Goal: Task Accomplishment & Management: Manage account settings

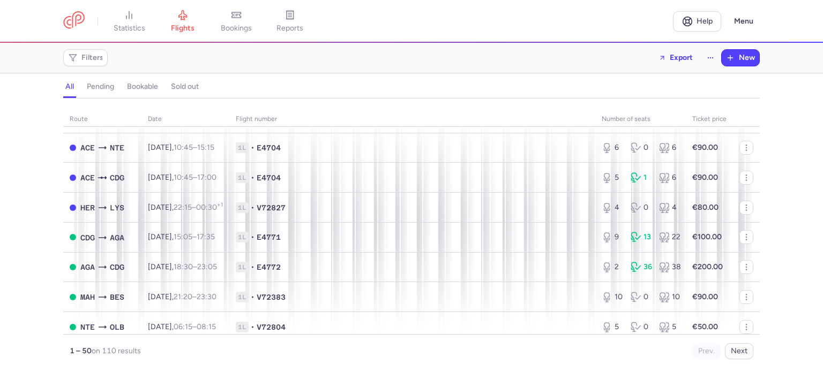
scroll to position [268, 0]
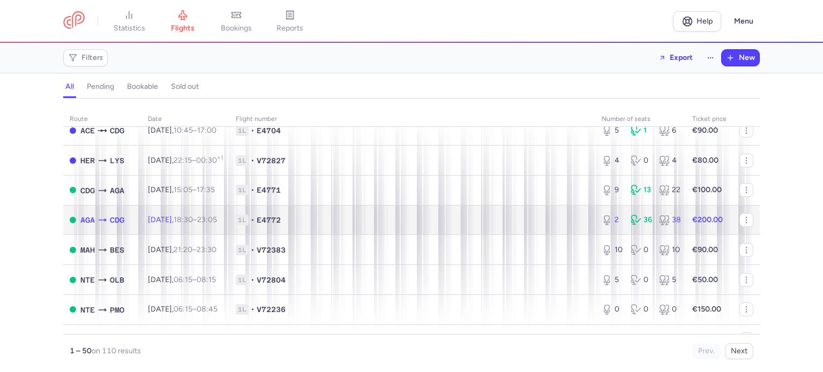
click at [258, 220] on td "1L • E4772" at bounding box center [412, 220] width 366 height 30
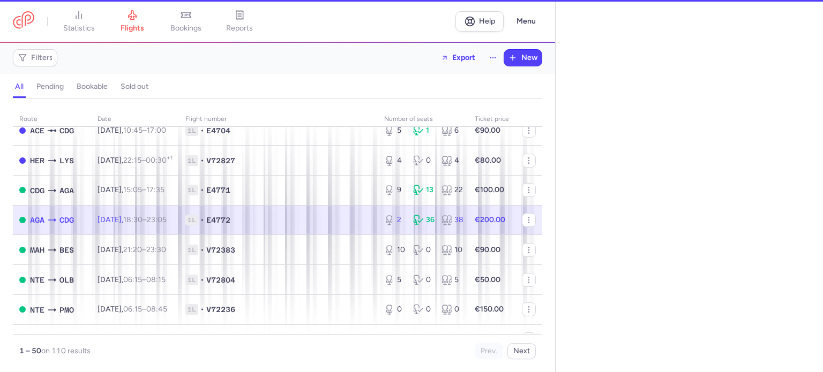
select select "days"
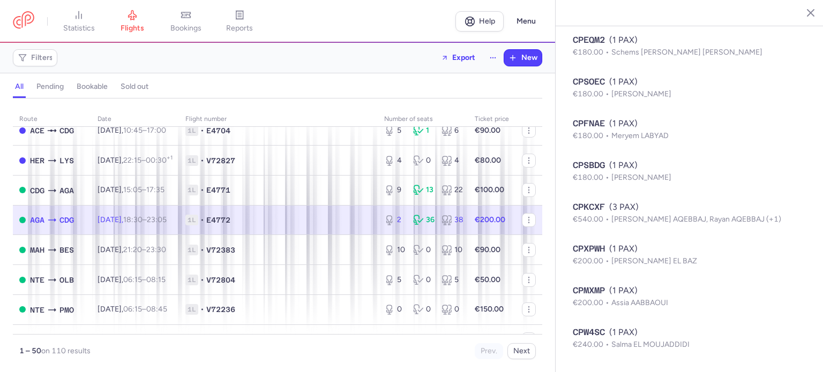
scroll to position [1271, 0]
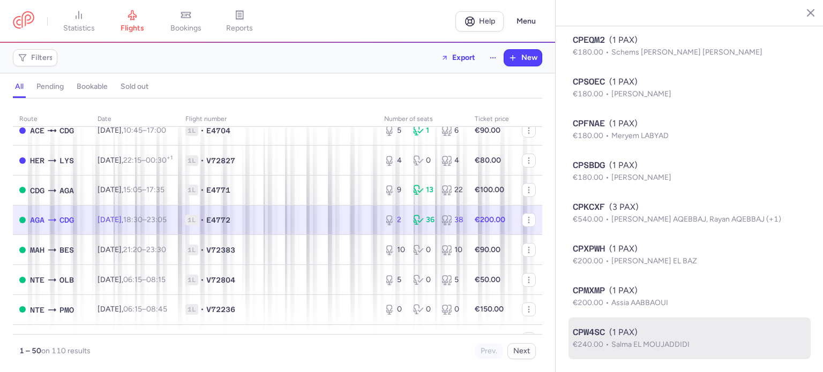
click at [613, 335] on div "CPW4SC (1 PAX)" at bounding box center [690, 332] width 234 height 13
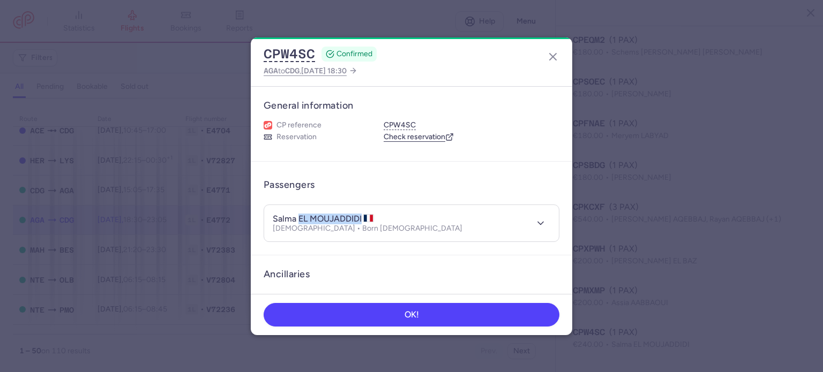
drag, startPoint x: 300, startPoint y: 218, endPoint x: 364, endPoint y: 217, distance: 63.7
click at [364, 217] on h4 "salma EL MOUJADDIDI" at bounding box center [323, 219] width 101 height 11
copy h4 "EL MOUJADDIDI"
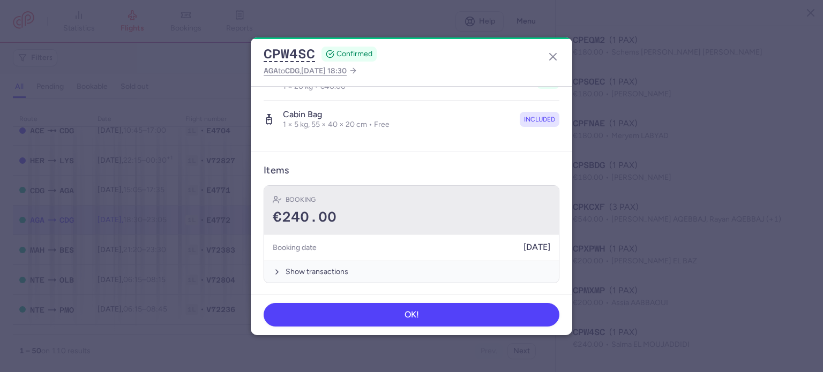
click at [366, 213] on div "€240.00" at bounding box center [411, 217] width 277 height 16
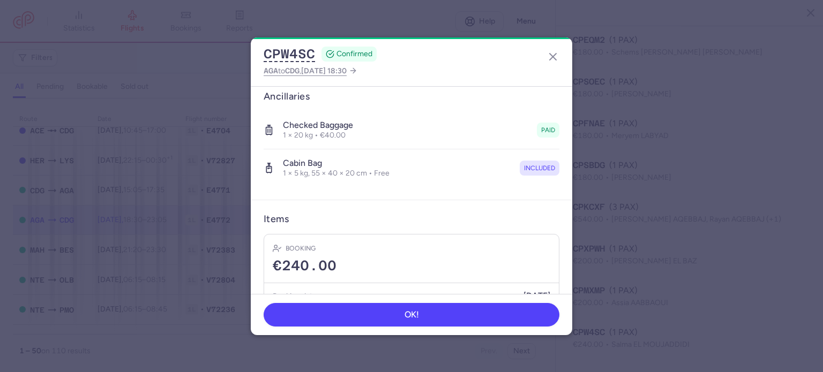
scroll to position [66, 0]
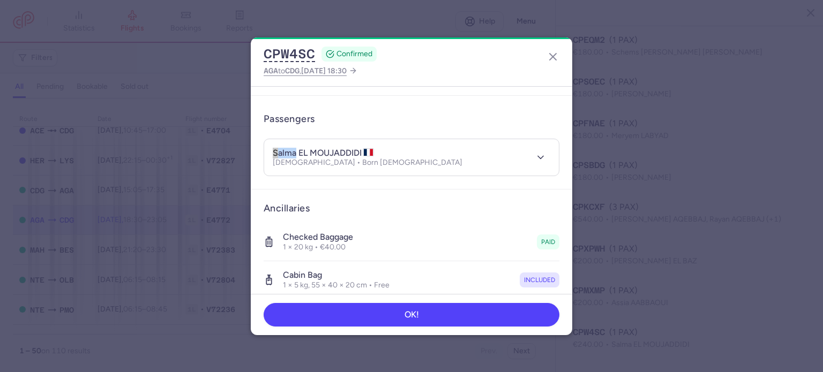
drag, startPoint x: 296, startPoint y: 153, endPoint x: 247, endPoint y: 149, distance: 48.9
click at [247, 149] on dialog "CPW4SC CONFIRMED AGA to CDG , [DATE] 18:30 General information CP reference CPW…" at bounding box center [411, 186] width 788 height 298
copy h4 "salma"
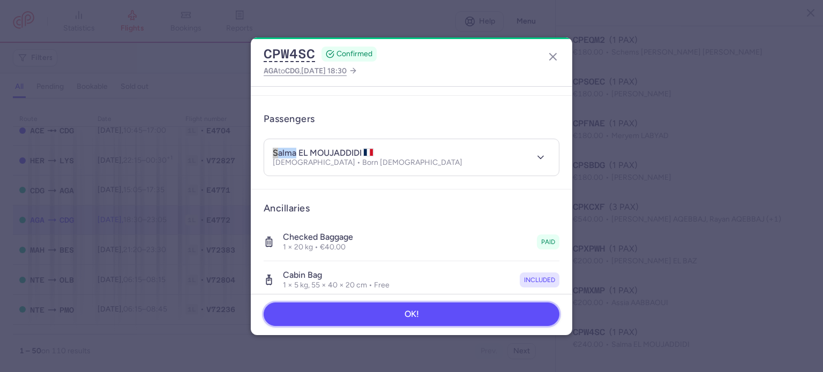
click at [359, 319] on button "OK!" at bounding box center [412, 315] width 296 height 24
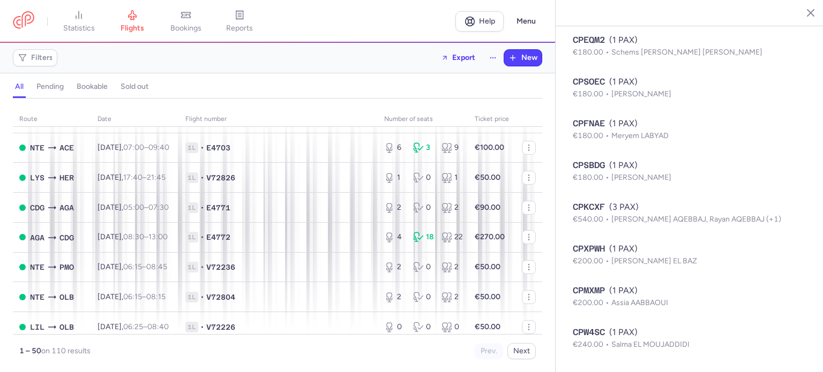
scroll to position [1337, 0]
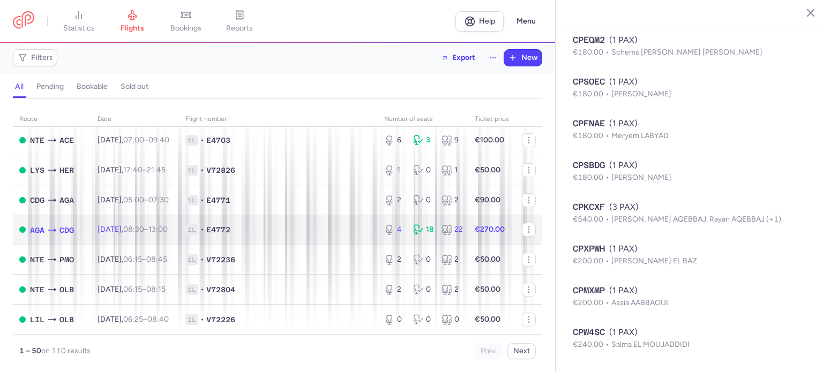
click at [366, 230] on td "1L • E4772" at bounding box center [278, 230] width 199 height 30
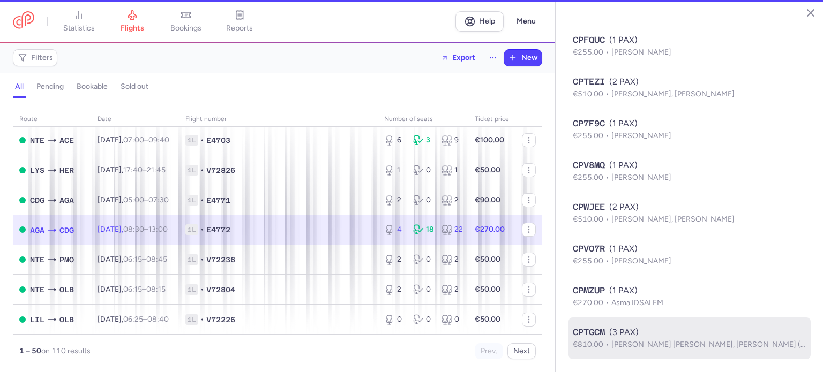
scroll to position [895, 0]
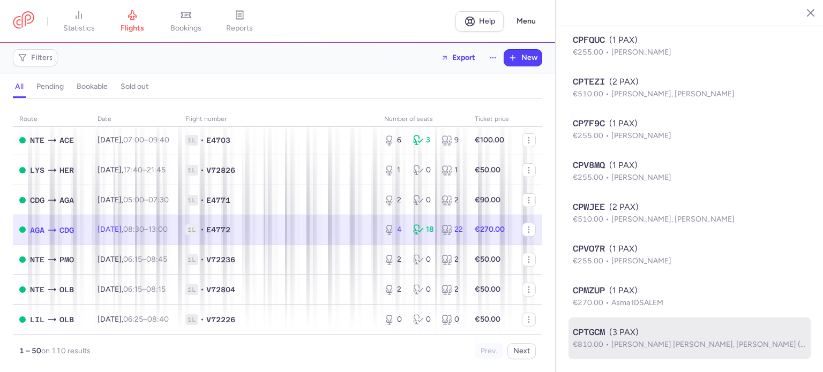
click at [668, 341] on span "[PERSON_NAME] [PERSON_NAME], [PERSON_NAME] (+1)" at bounding box center [711, 344] width 201 height 9
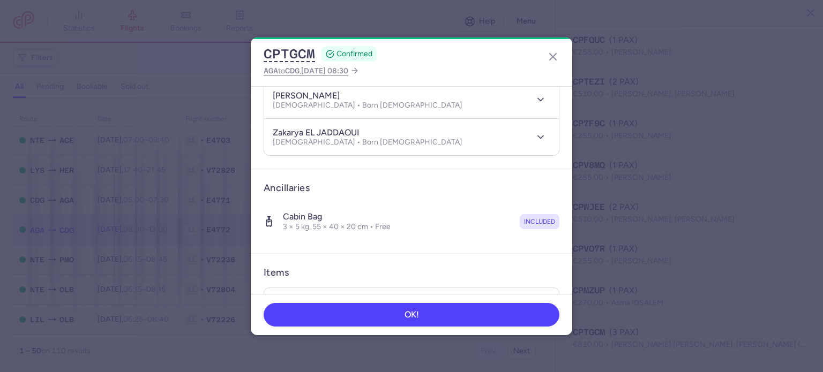
scroll to position [214, 0]
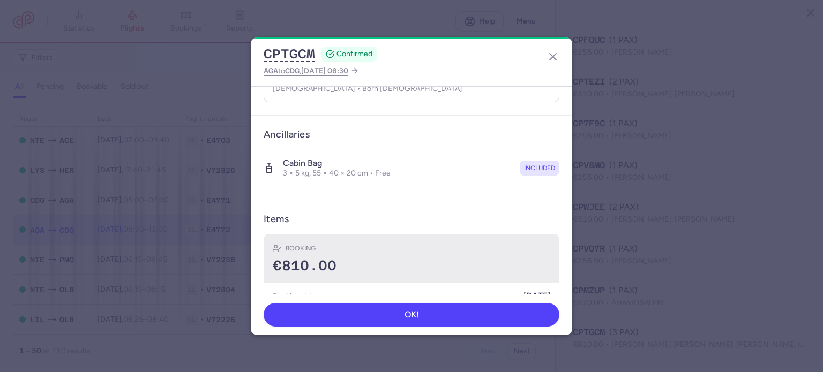
click at [435, 264] on div "€810.00" at bounding box center [411, 266] width 277 height 16
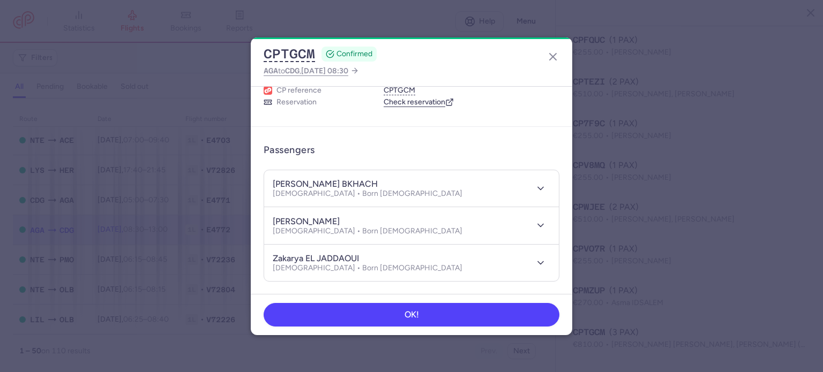
scroll to position [54, 0]
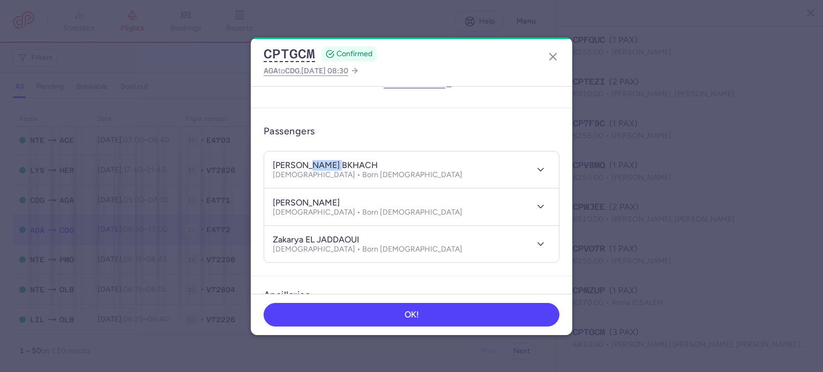
drag, startPoint x: 305, startPoint y: 162, endPoint x: 355, endPoint y: 166, distance: 50.0
click at [355, 166] on div "[PERSON_NAME] BKHACH" at bounding box center [368, 165] width 190 height 11
copy h4 "BKHACH"
drag, startPoint x: 299, startPoint y: 167, endPoint x: 260, endPoint y: 159, distance: 39.8
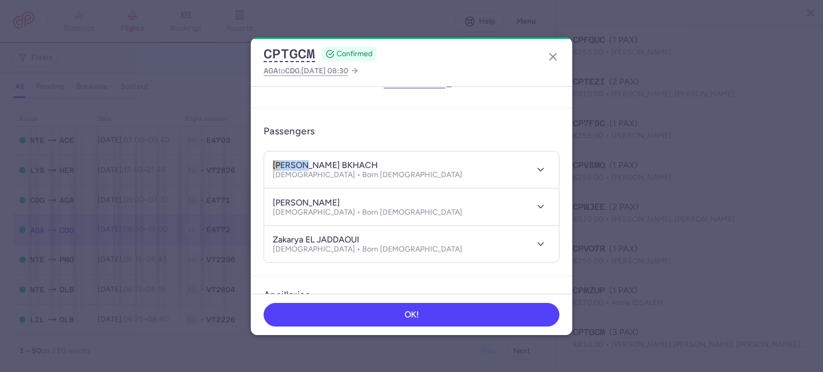
click at [260, 159] on article "Passengers [PERSON_NAME] BKHACH [DEMOGRAPHIC_DATA] • Born [DEMOGRAPHIC_DATA] [P…" at bounding box center [411, 192] width 321 height 169
copy h4 "[PERSON_NAME]"
drag, startPoint x: 304, startPoint y: 199, endPoint x: 371, endPoint y: 199, distance: 67.0
click at [371, 199] on div "[PERSON_NAME] [DEMOGRAPHIC_DATA] • Born [DEMOGRAPHIC_DATA]" at bounding box center [400, 207] width 254 height 20
copy h4 "EL JADDAOUI"
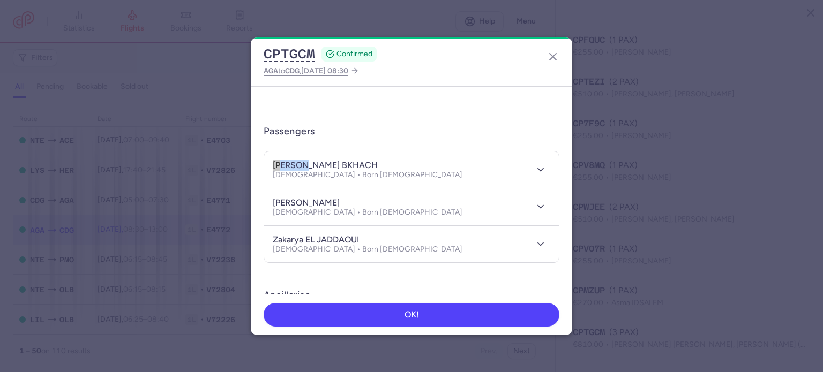
click at [304, 203] on h4 "[PERSON_NAME]" at bounding box center [306, 203] width 67 height 11
drag, startPoint x: 304, startPoint y: 202, endPoint x: 254, endPoint y: 199, distance: 50.0
click at [254, 199] on article "Passengers [PERSON_NAME] BKHACH [DEMOGRAPHIC_DATA] • Born [DEMOGRAPHIC_DATA] [P…" at bounding box center [411, 192] width 321 height 169
copy h4 "yasmine"
drag, startPoint x: 300, startPoint y: 239, endPoint x: 227, endPoint y: 233, distance: 73.1
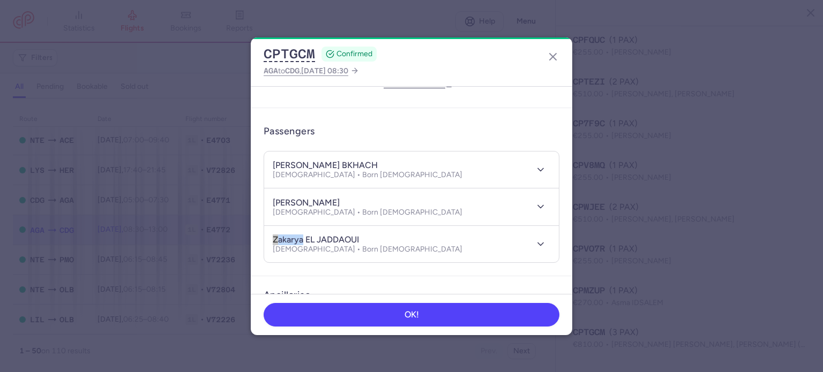
click at [227, 233] on dialog "CPTGCM CONFIRMED AGA to CDG , [DATE] 08:30 General information CP reference CPT…" at bounding box center [411, 186] width 788 height 298
copy h4 "zakarya"
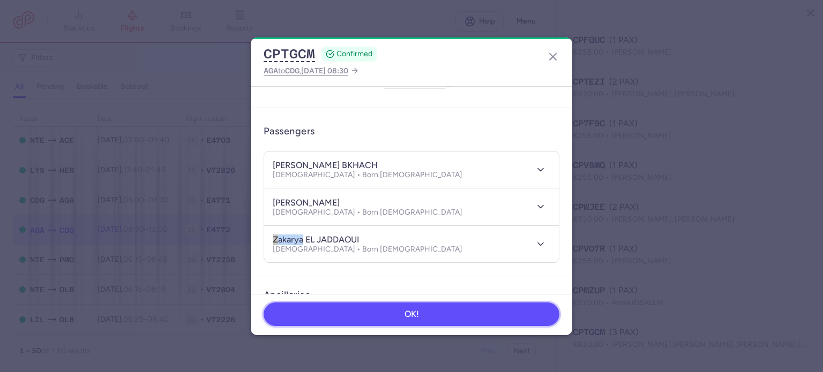
click at [359, 314] on button "OK!" at bounding box center [412, 315] width 296 height 24
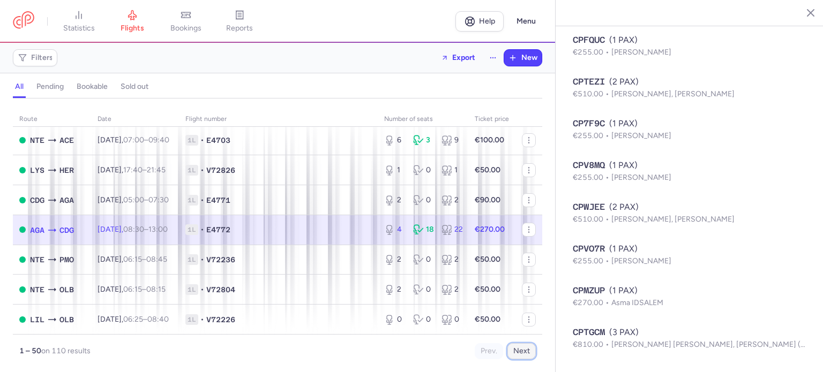
click at [521, 355] on button "Next" at bounding box center [521, 351] width 28 height 16
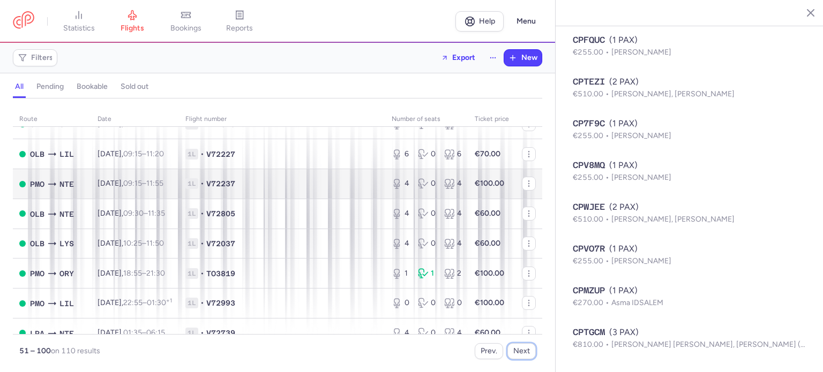
scroll to position [1301, 0]
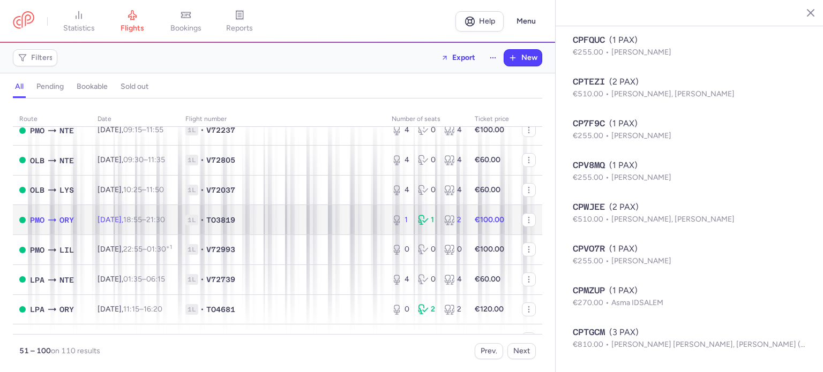
click at [288, 225] on span "1L • TO3819" at bounding box center [281, 220] width 193 height 11
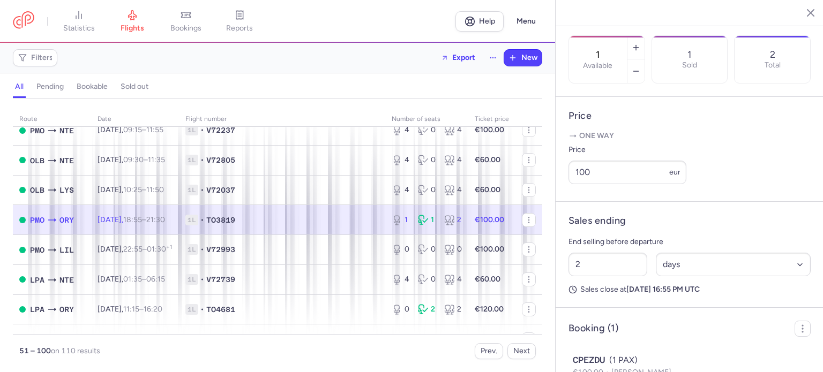
scroll to position [394, 0]
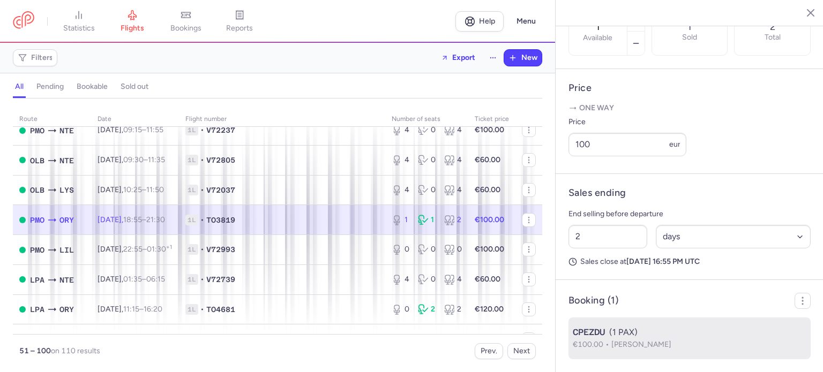
click at [635, 345] on span "[PERSON_NAME]" at bounding box center [641, 344] width 60 height 9
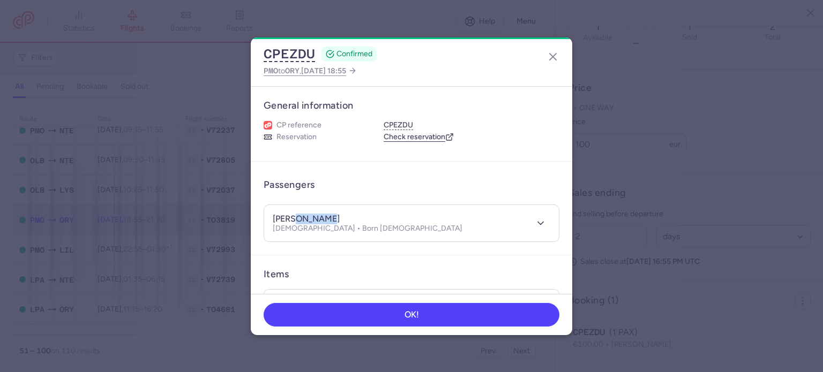
drag, startPoint x: 293, startPoint y: 216, endPoint x: 353, endPoint y: 222, distance: 60.2
click at [353, 222] on div "[PERSON_NAME]" at bounding box center [368, 219] width 190 height 11
copy h4 "CAFFORT"
drag, startPoint x: 290, startPoint y: 219, endPoint x: 248, endPoint y: 213, distance: 42.7
click at [248, 213] on dialog "CPEZDU CONFIRMED PMO to [GEOGRAPHIC_DATA] , [DATE] 18:55 General information CP…" at bounding box center [411, 186] width 788 height 298
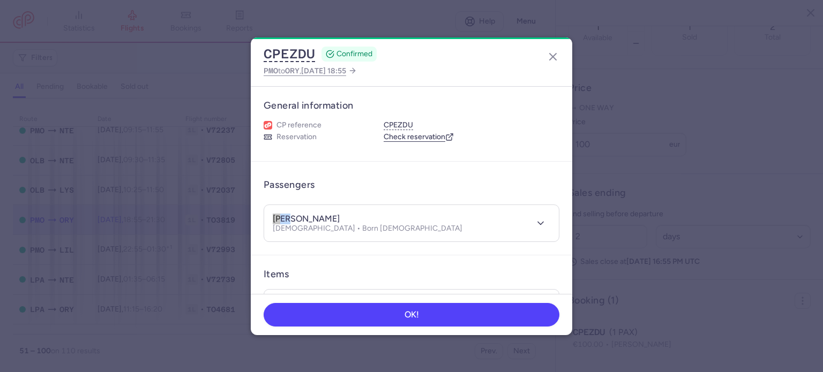
copy h4 "[PERSON_NAME]"
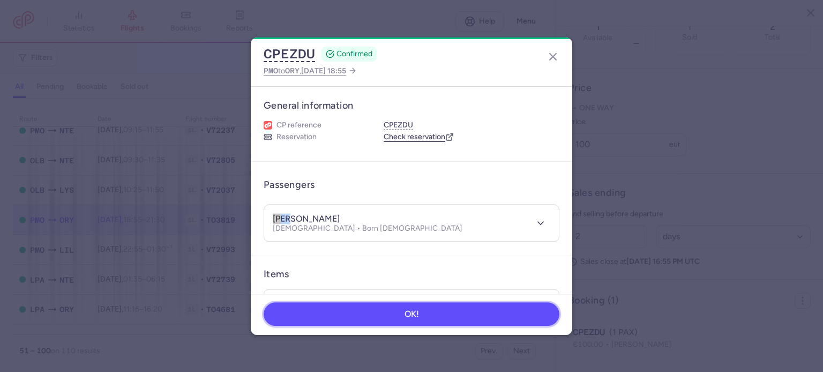
click at [351, 313] on button "OK!" at bounding box center [412, 315] width 296 height 24
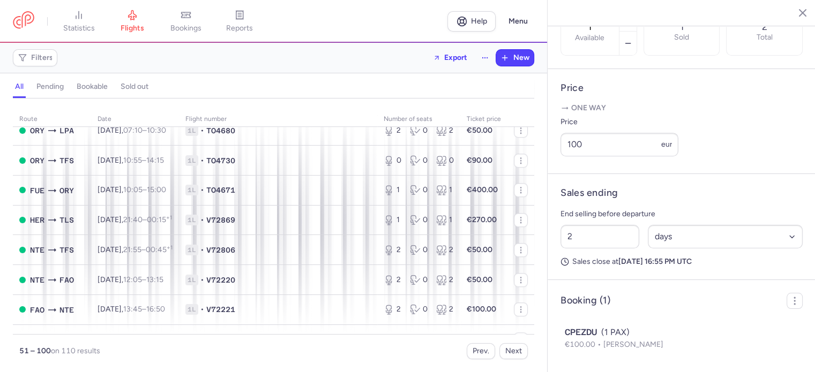
scroll to position [873, 0]
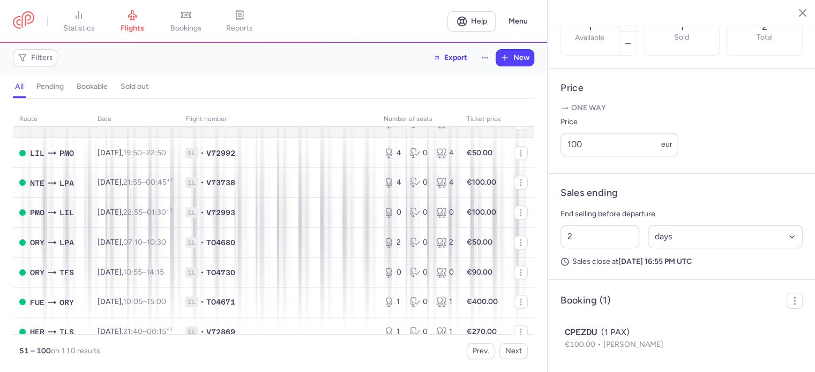
click at [400, 133] on div "2 0 2" at bounding box center [418, 123] width 79 height 19
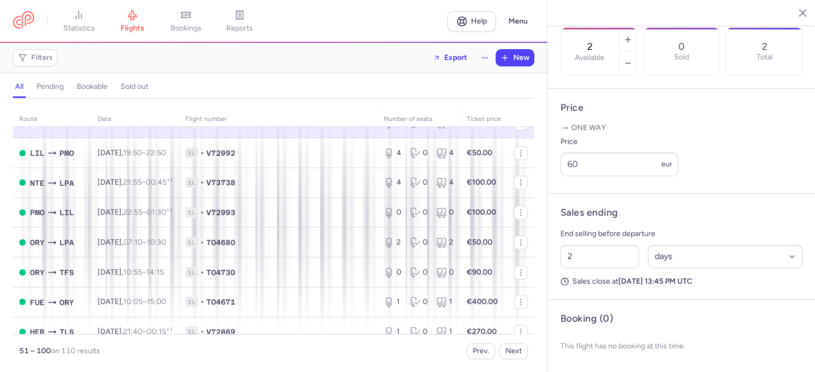
scroll to position [312, 0]
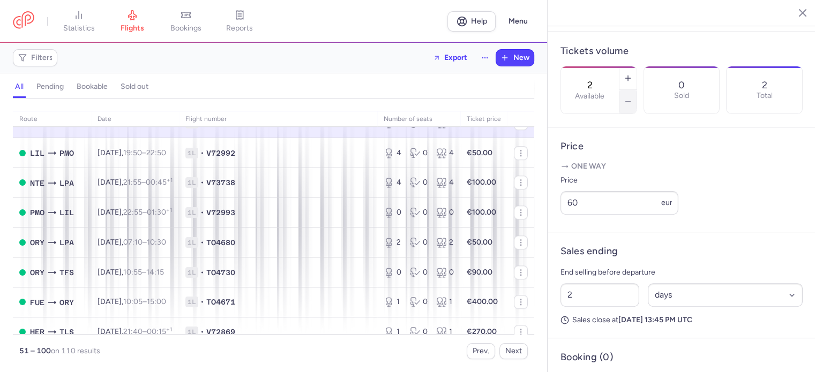
click at [632, 97] on icon "button" at bounding box center [627, 101] width 9 height 9
type input "1"
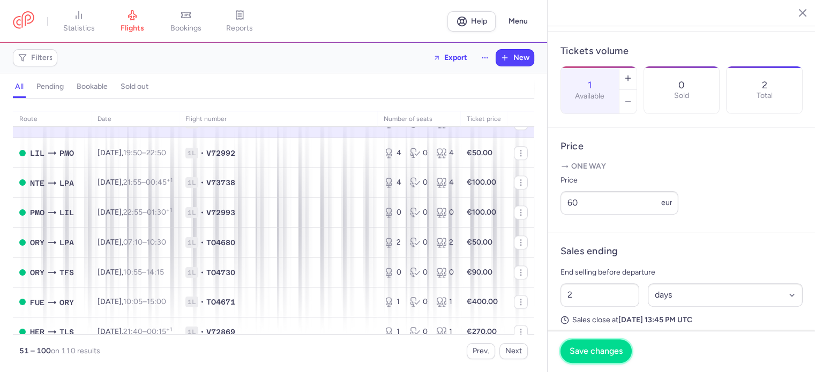
click at [604, 351] on span "Save changes" at bounding box center [595, 352] width 53 height 10
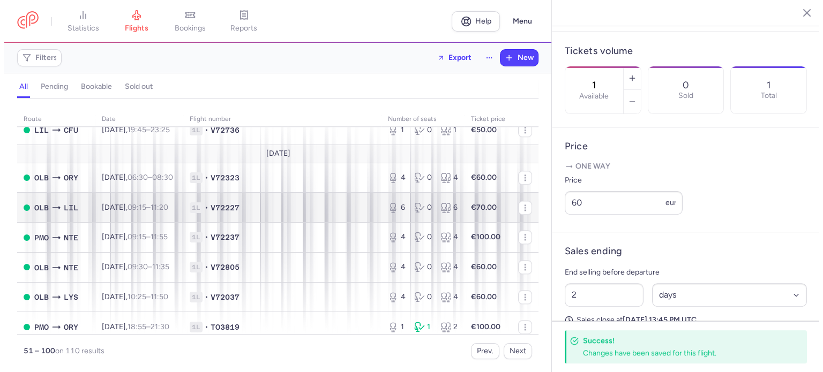
scroll to position [1247, 0]
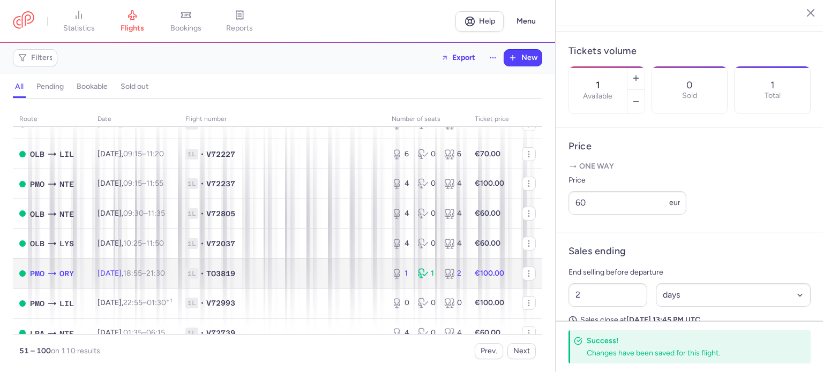
click at [300, 279] on span "1L • TO3819" at bounding box center [281, 273] width 193 height 11
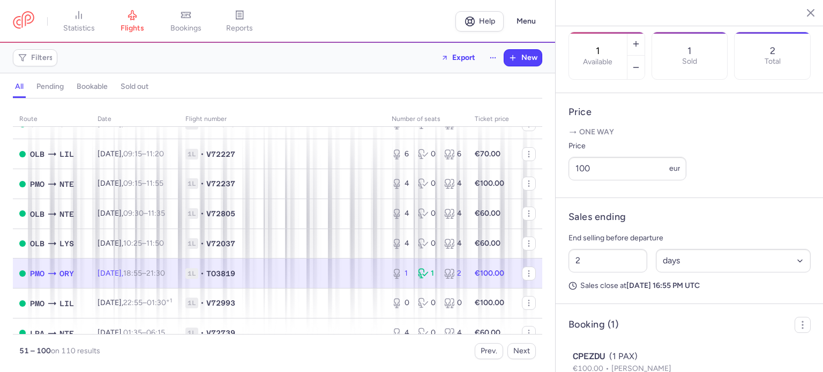
scroll to position [394, 0]
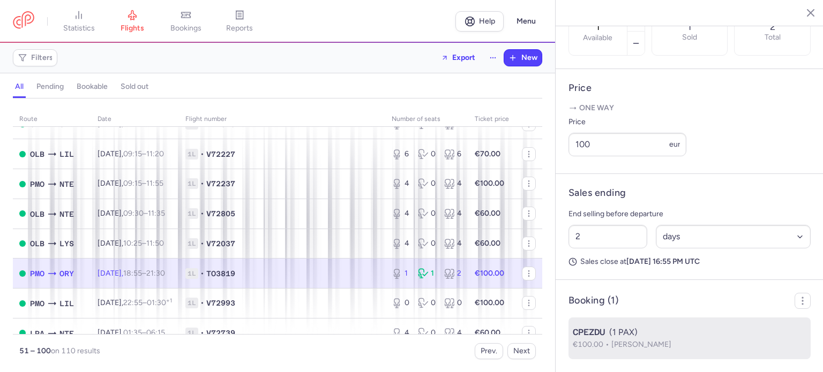
click at [629, 342] on span "[PERSON_NAME]" at bounding box center [641, 344] width 60 height 9
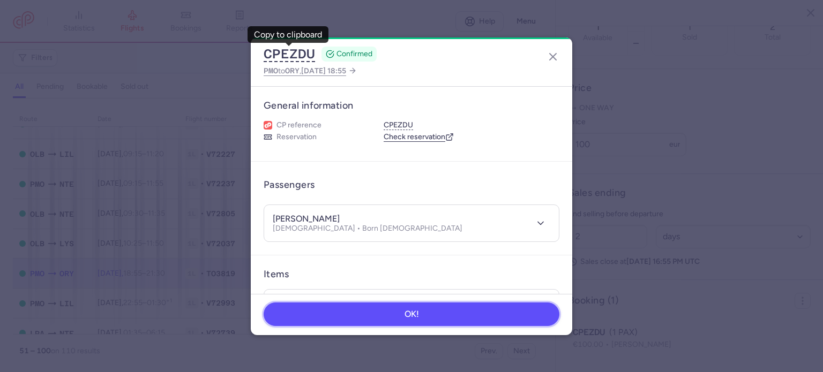
click at [375, 310] on button "OK!" at bounding box center [412, 315] width 296 height 24
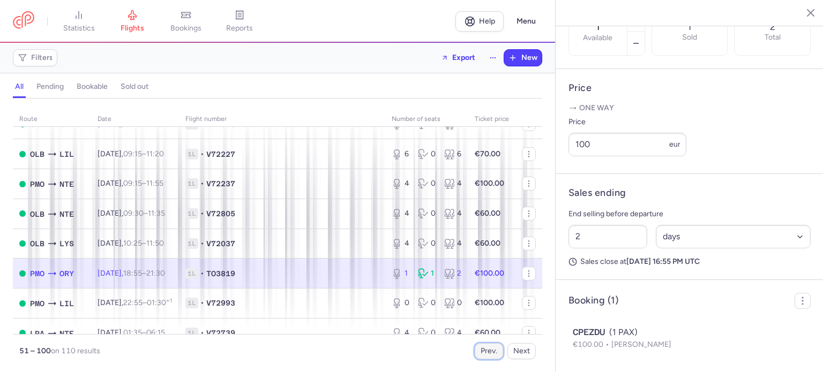
click at [494, 351] on button "Prev." at bounding box center [489, 351] width 28 height 16
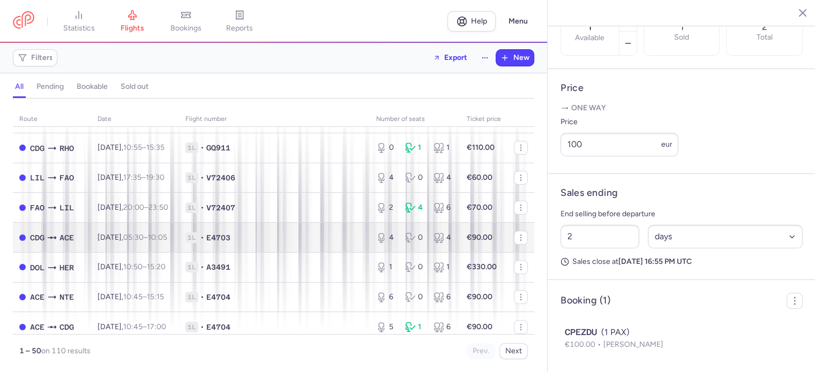
scroll to position [161, 0]
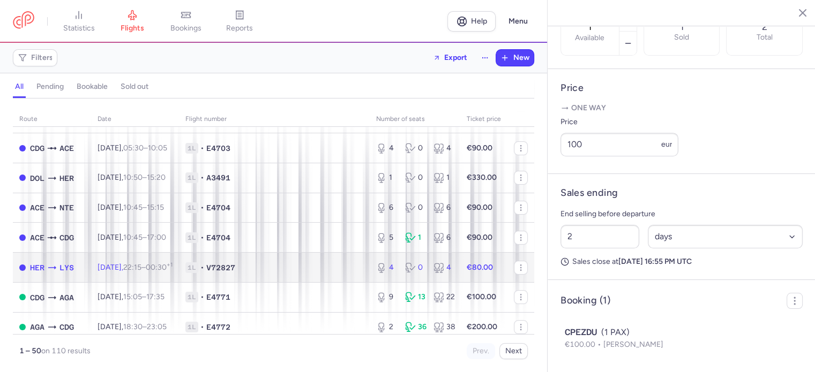
click at [356, 281] on td "1L • V72827" at bounding box center [274, 268] width 191 height 30
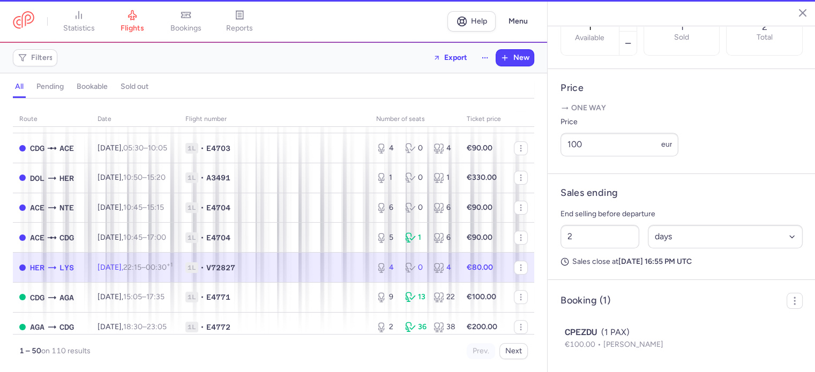
type input "4"
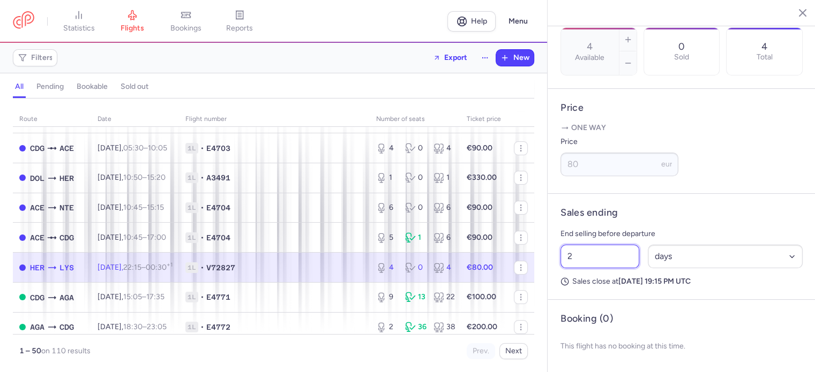
drag, startPoint x: 591, startPoint y: 258, endPoint x: 538, endPoint y: 252, distance: 53.4
click at [538, 252] on div "statistics flights bookings reports Help Menu Filters Export New all pending bo…" at bounding box center [407, 186] width 815 height 372
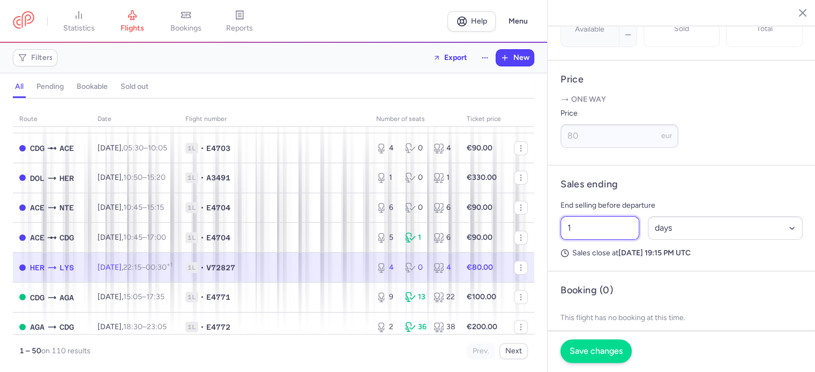
type input "1"
click at [580, 350] on span "Save changes" at bounding box center [595, 352] width 53 height 10
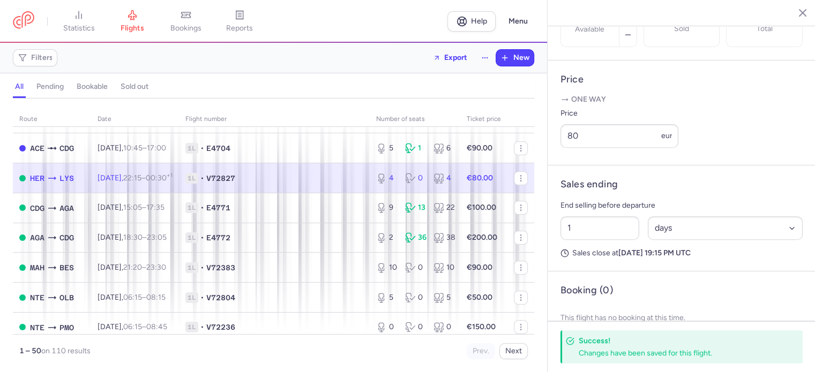
scroll to position [268, 0]
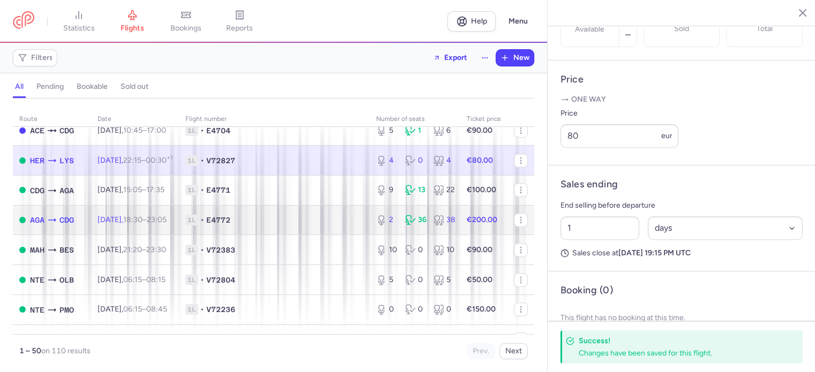
click at [302, 222] on span "1L • E4772" at bounding box center [274, 220] width 178 height 11
type input "2"
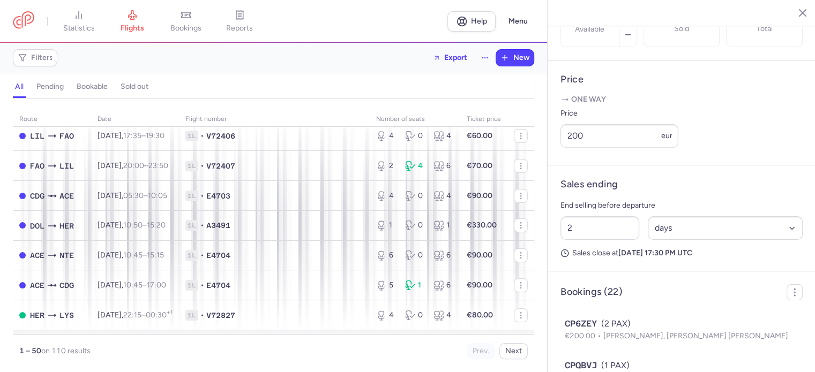
scroll to position [107, 0]
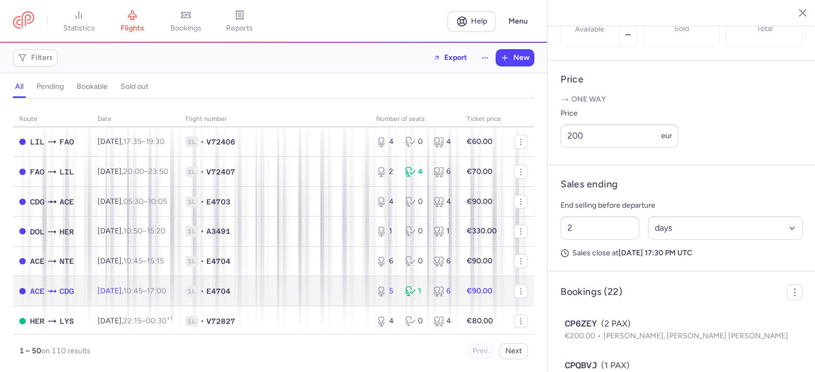
click at [136, 295] on span "[DATE] 10:45 – 17:00 +0" at bounding box center [131, 291] width 69 height 9
type input "5"
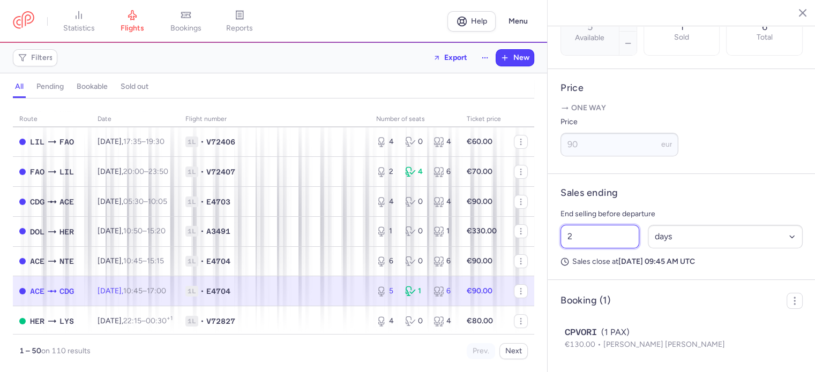
drag, startPoint x: 580, startPoint y: 259, endPoint x: 550, endPoint y: 252, distance: 30.8
click at [555, 254] on article "Sales ending End selling before departure 2 Select an option hours days Sales c…" at bounding box center [681, 227] width 268 height 106
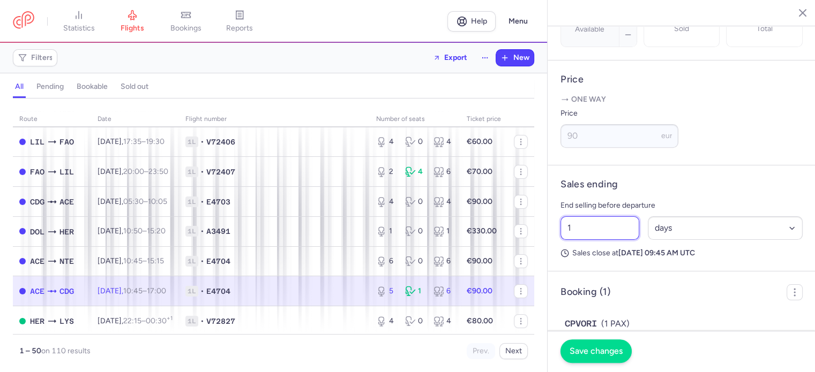
type input "1"
click at [577, 357] on button "Save changes" at bounding box center [595, 352] width 71 height 24
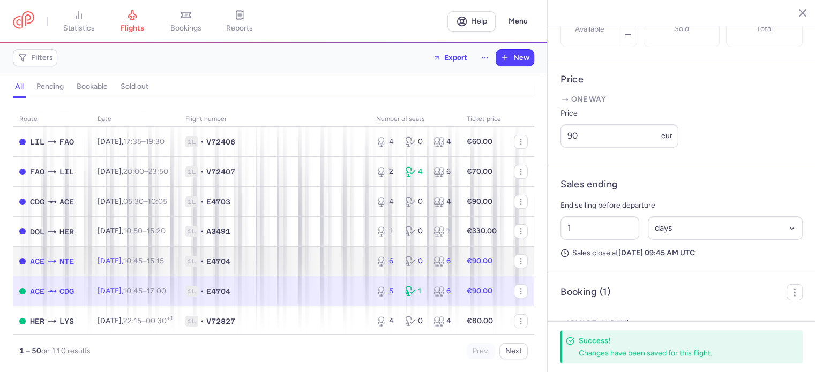
click at [137, 265] on span "[DATE] 10:45 – 15:15 +0" at bounding box center [130, 261] width 66 height 9
type input "6"
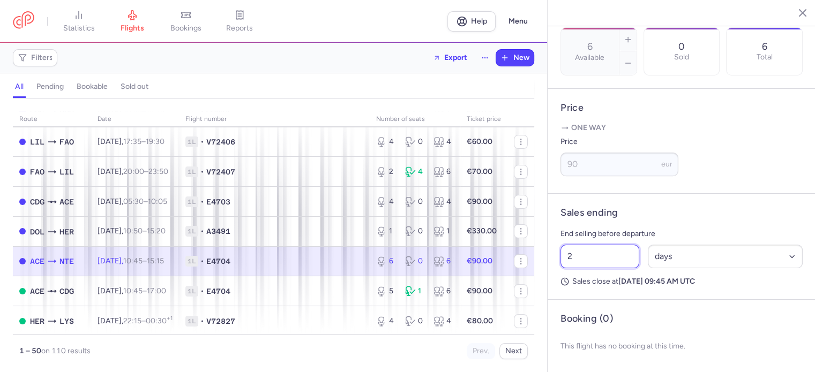
drag, startPoint x: 585, startPoint y: 252, endPoint x: 557, endPoint y: 250, distance: 27.9
click at [558, 251] on div "2 Select an option hours days" at bounding box center [681, 256] width 251 height 32
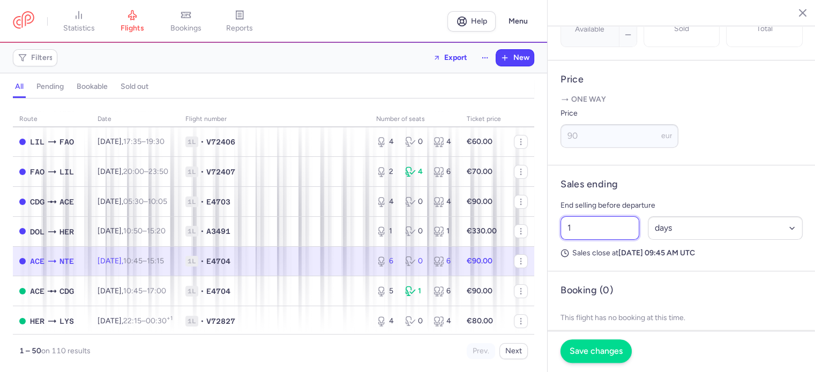
type input "1"
click at [591, 352] on span "Save changes" at bounding box center [595, 352] width 53 height 10
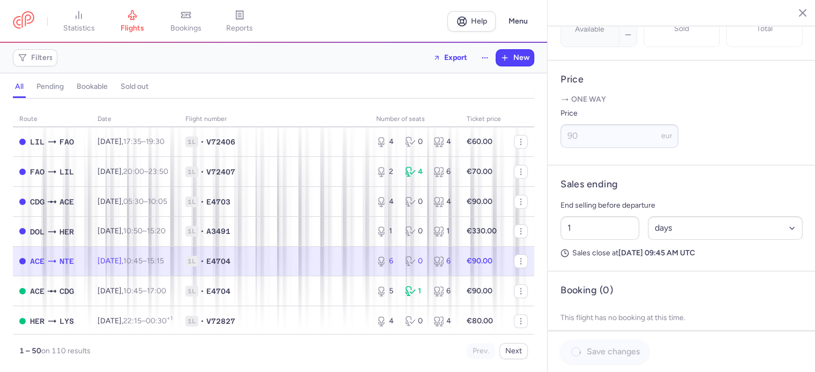
scroll to position [366, 0]
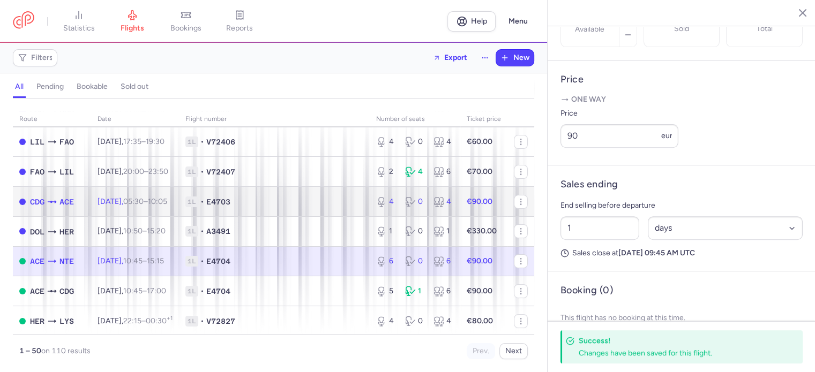
drag, startPoint x: 108, startPoint y: 206, endPoint x: 127, endPoint y: 200, distance: 19.5
click at [109, 206] on span "[DATE] 05:30 – 10:05 +0" at bounding box center [132, 201] width 70 height 9
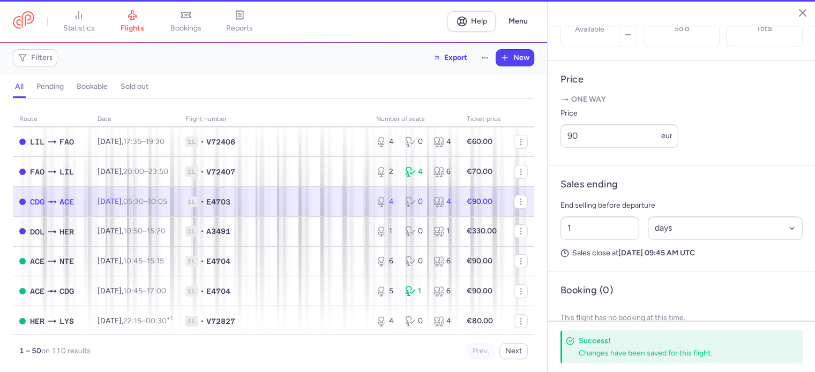
type input "4"
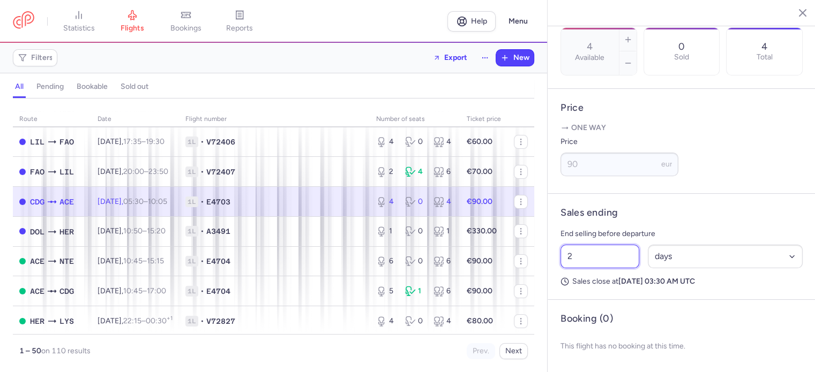
drag, startPoint x: 602, startPoint y: 263, endPoint x: 531, endPoint y: 250, distance: 72.0
click at [532, 250] on div "statistics flights bookings reports Help Menu Filters Export New all pending bo…" at bounding box center [407, 186] width 815 height 372
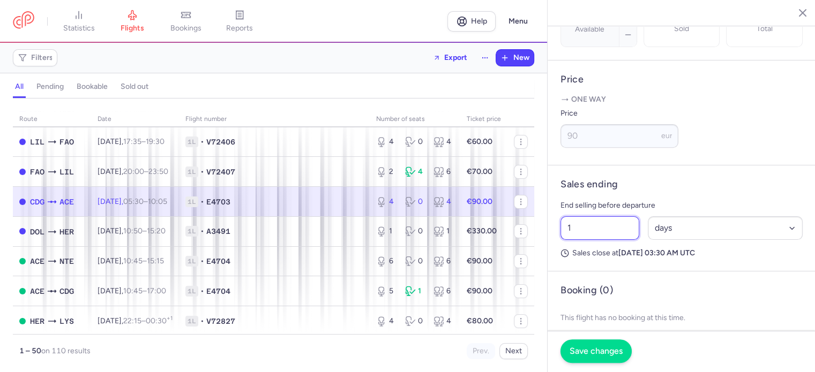
type input "1"
click at [593, 356] on span "Save changes" at bounding box center [595, 352] width 53 height 10
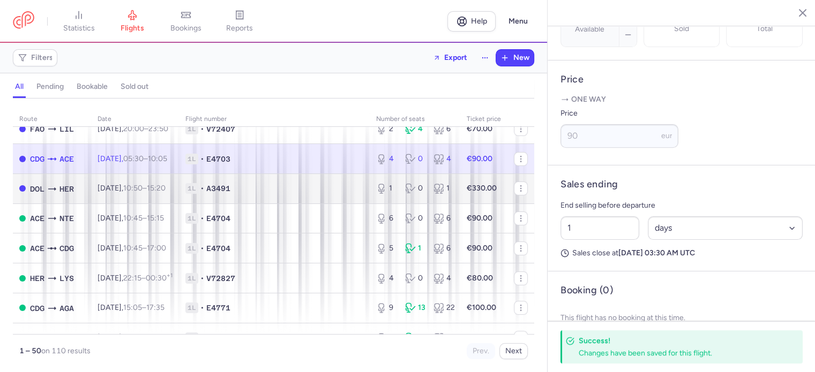
scroll to position [214, 0]
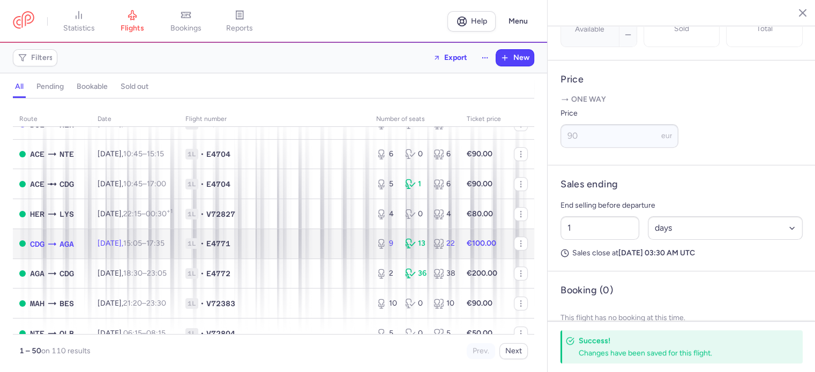
click at [148, 0] on body "statistics flights bookings reports Help Menu Filters Export New all pending bo…" at bounding box center [407, 0] width 815 height 0
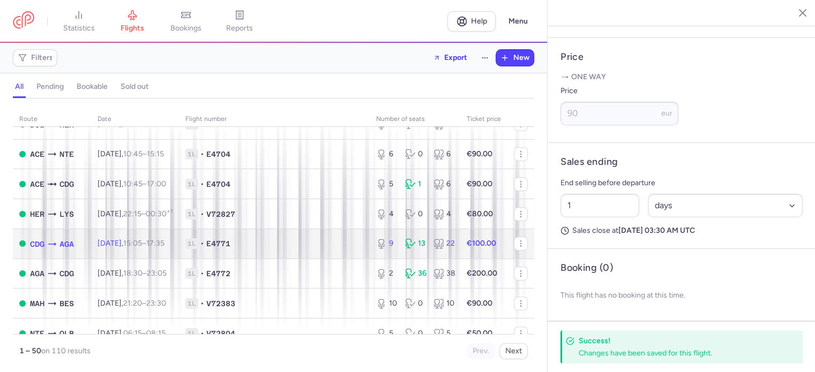
scroll to position [268, 0]
click at [449, 249] on div "9 13 22" at bounding box center [415, 243] width 86 height 19
type input "9"
type input "2"
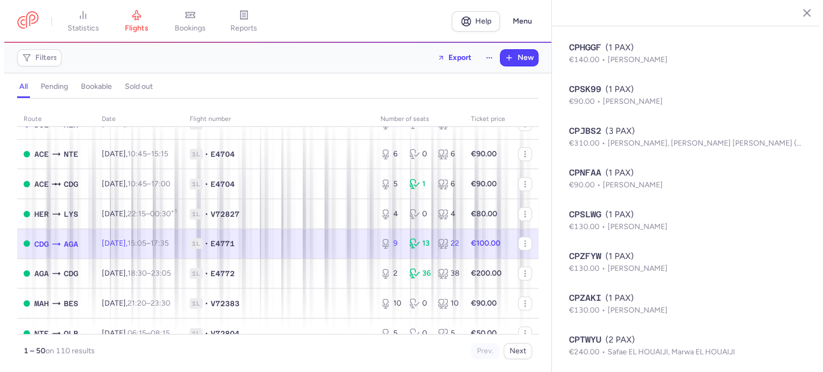
scroll to position [770, 0]
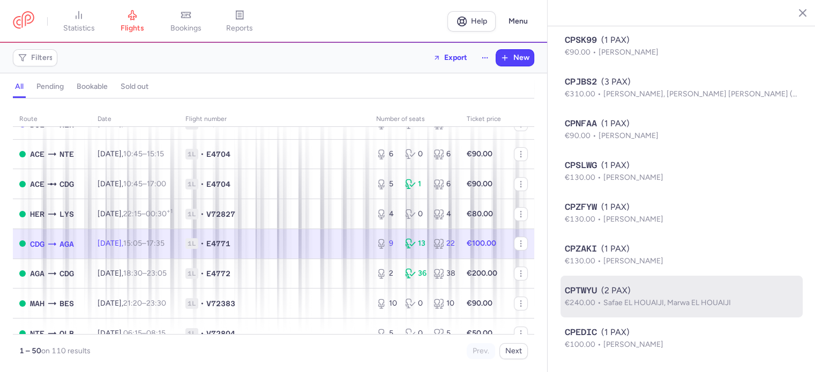
click at [634, 307] on span "Safae EL HOUAIJI, Marwa EL HOUAIJI" at bounding box center [666, 302] width 127 height 9
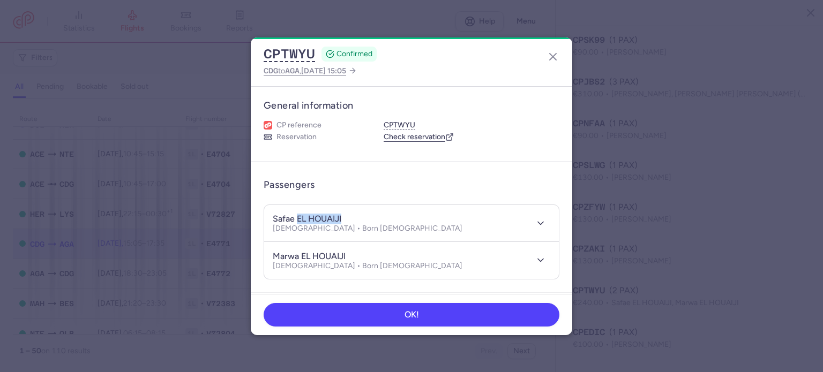
drag, startPoint x: 296, startPoint y: 216, endPoint x: 360, endPoint y: 216, distance: 63.7
click at [360, 216] on div "safae EL HOUAIJI [DEMOGRAPHIC_DATA] • Born [DEMOGRAPHIC_DATA]" at bounding box center [400, 224] width 254 height 20
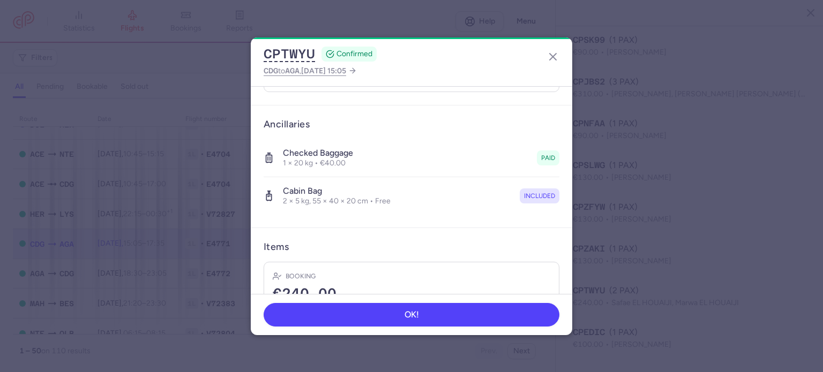
scroll to position [214, 0]
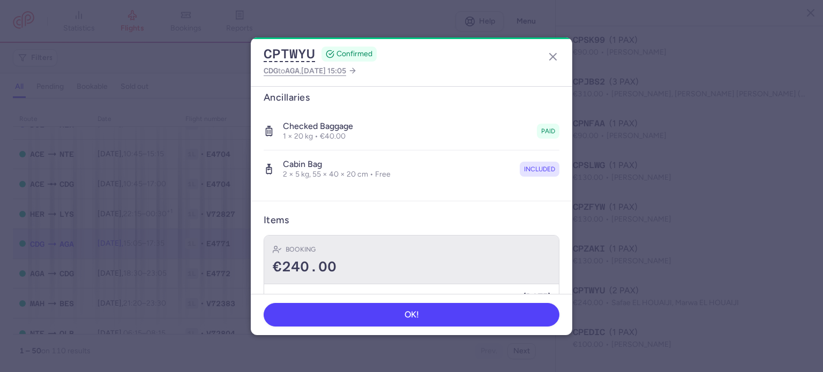
click at [367, 262] on div "€240.00" at bounding box center [411, 267] width 277 height 16
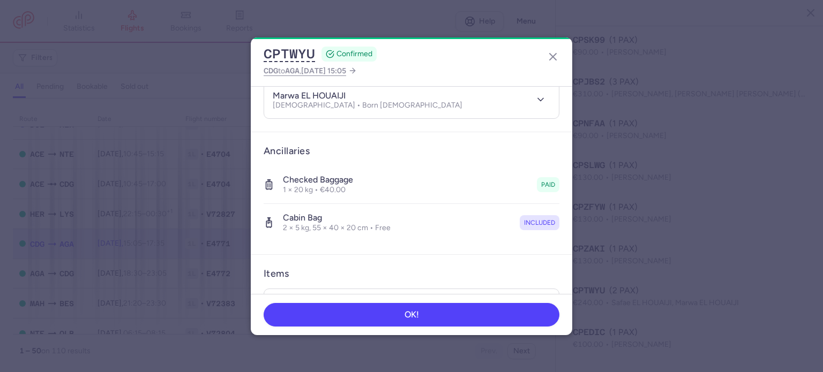
scroll to position [0, 0]
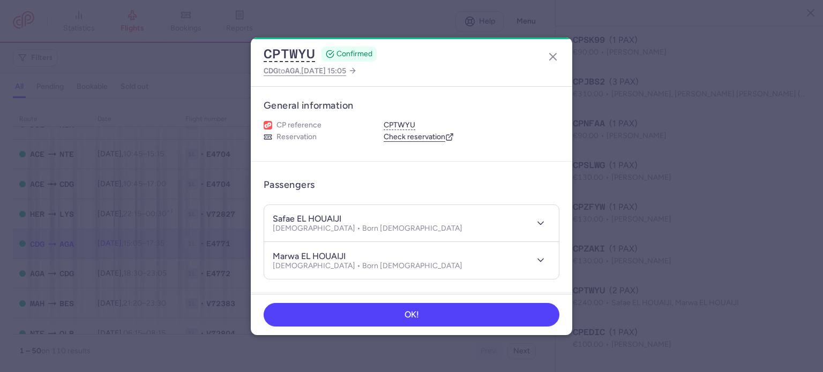
click at [298, 218] on h4 "safae EL HOUAIJI" at bounding box center [307, 219] width 69 height 11
drag, startPoint x: 298, startPoint y: 217, endPoint x: 354, endPoint y: 221, distance: 55.8
click at [354, 221] on div "safae EL HOUAIJI" at bounding box center [368, 219] width 190 height 11
click at [284, 217] on h4 "safae EL HOUAIJI" at bounding box center [307, 219] width 69 height 11
drag, startPoint x: 295, startPoint y: 218, endPoint x: 253, endPoint y: 217, distance: 41.2
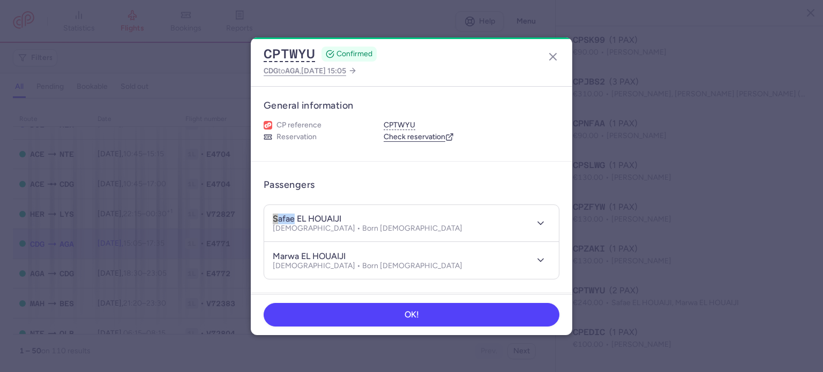
click at [253, 217] on article "Passengers safae EL HOUAIJI [DEMOGRAPHIC_DATA] • Born [DEMOGRAPHIC_DATA] marwa …" at bounding box center [411, 227] width 321 height 131
drag, startPoint x: 296, startPoint y: 256, endPoint x: 260, endPoint y: 251, distance: 36.2
click at [260, 251] on article "Passengers safae EL HOUAIJI [DEMOGRAPHIC_DATA] • Born [DEMOGRAPHIC_DATA] marwa …" at bounding box center [411, 227] width 321 height 131
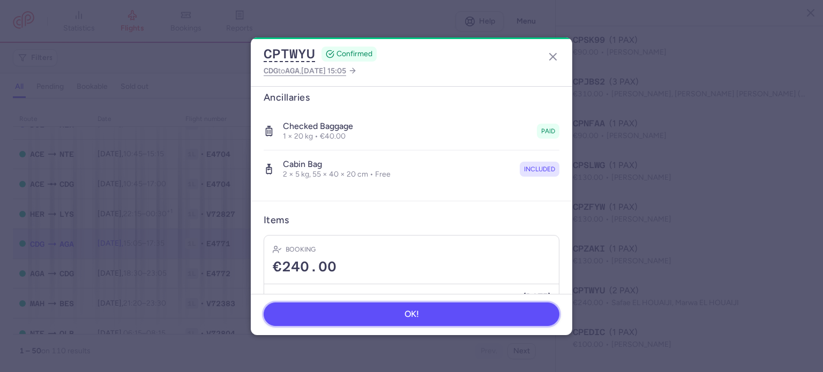
click at [437, 318] on button "OK!" at bounding box center [412, 315] width 296 height 24
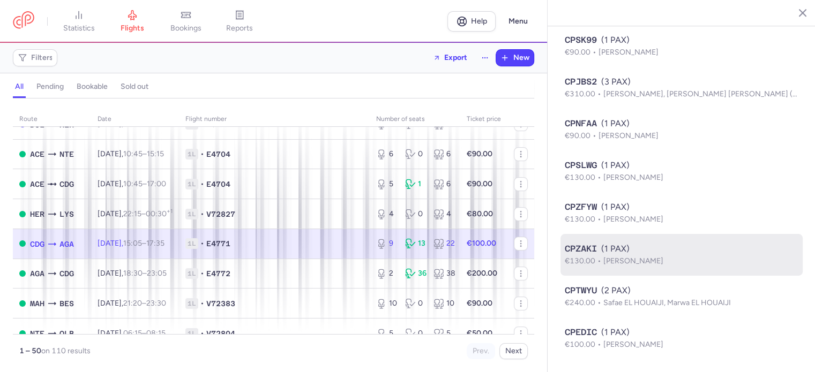
click at [602, 255] on p "€130.00 [PERSON_NAME]" at bounding box center [682, 261] width 234 height 12
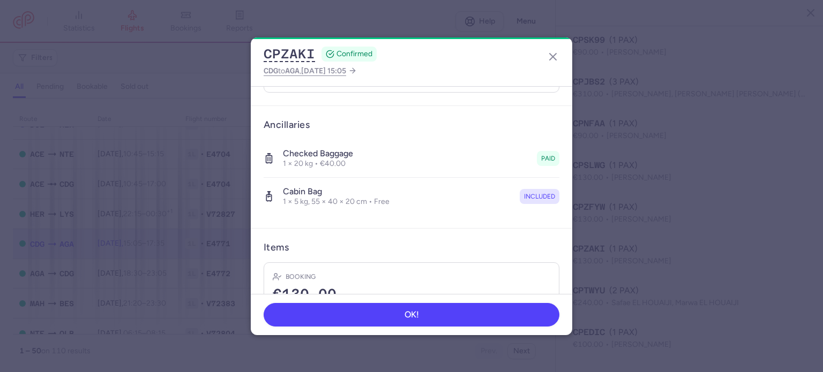
scroll to position [227, 0]
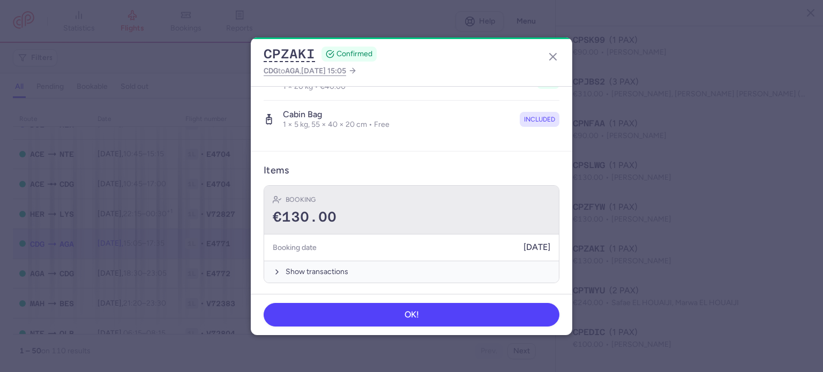
click at [411, 220] on div "€130.00" at bounding box center [411, 217] width 277 height 16
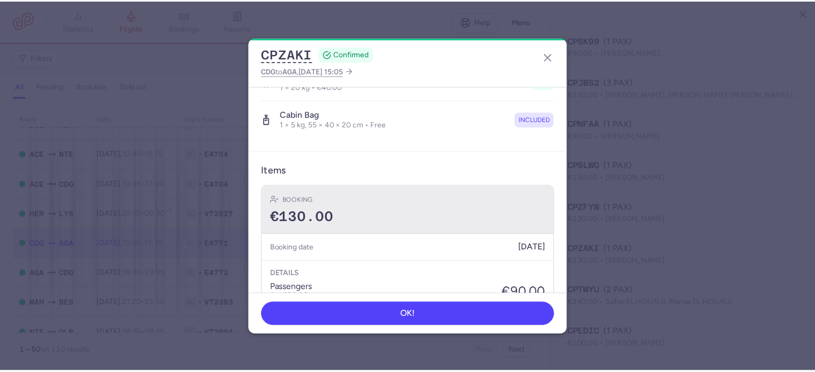
scroll to position [280, 0]
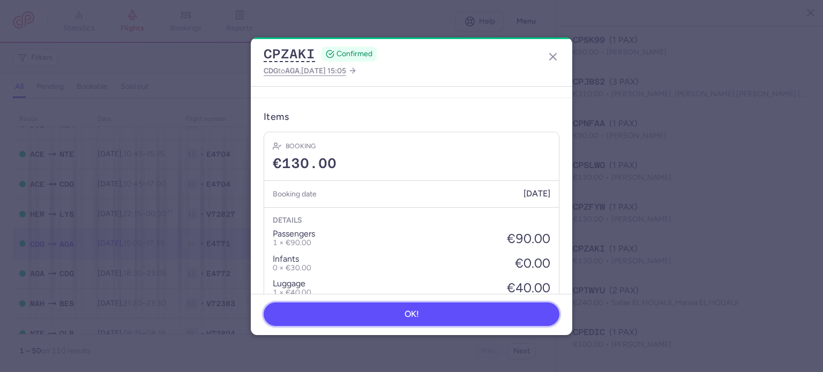
drag, startPoint x: 431, startPoint y: 314, endPoint x: 450, endPoint y: 314, distance: 19.3
click at [431, 314] on button "OK!" at bounding box center [412, 315] width 296 height 24
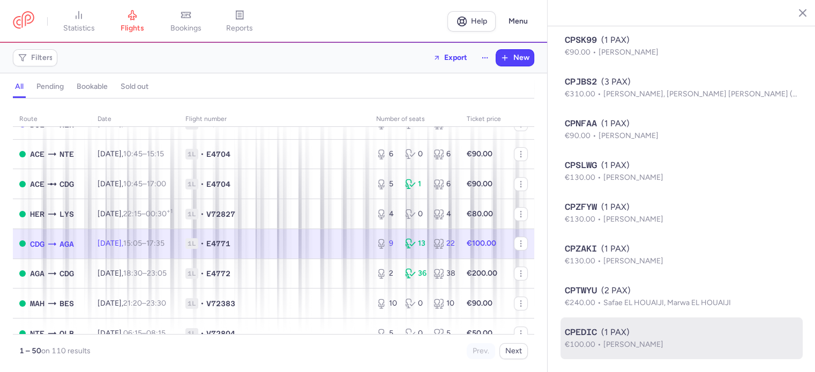
click at [611, 345] on span "[PERSON_NAME]" at bounding box center [633, 344] width 60 height 9
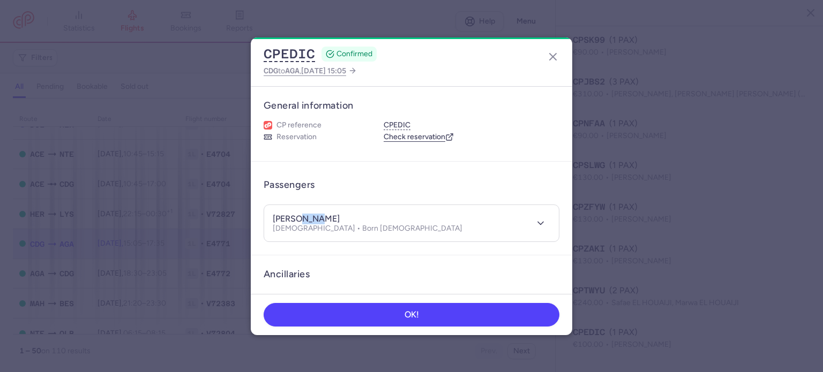
drag, startPoint x: 294, startPoint y: 216, endPoint x: 325, endPoint y: 217, distance: 31.1
click at [325, 217] on div "[PERSON_NAME]" at bounding box center [368, 219] width 190 height 11
click at [294, 219] on h4 "[PERSON_NAME]" at bounding box center [306, 219] width 67 height 11
drag, startPoint x: 290, startPoint y: 219, endPoint x: 257, endPoint y: 213, distance: 33.1
click at [257, 213] on article "Passengers [PERSON_NAME] [DEMOGRAPHIC_DATA] • Born [DEMOGRAPHIC_DATA]" at bounding box center [411, 209] width 321 height 94
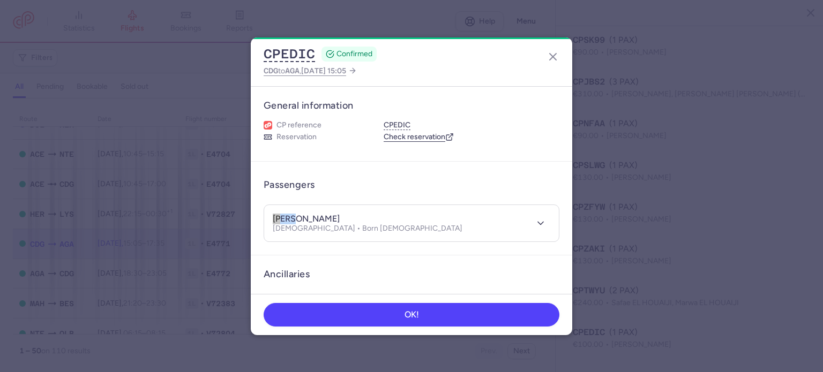
drag, startPoint x: 291, startPoint y: 216, endPoint x: 257, endPoint y: 214, distance: 34.4
click at [257, 214] on article "Passengers [PERSON_NAME] [DEMOGRAPHIC_DATA] • Born [DEMOGRAPHIC_DATA]" at bounding box center [411, 209] width 321 height 94
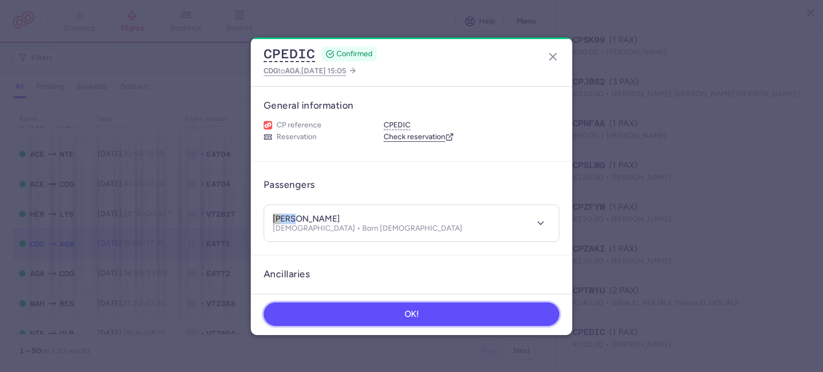
click at [452, 314] on button "OK!" at bounding box center [412, 315] width 296 height 24
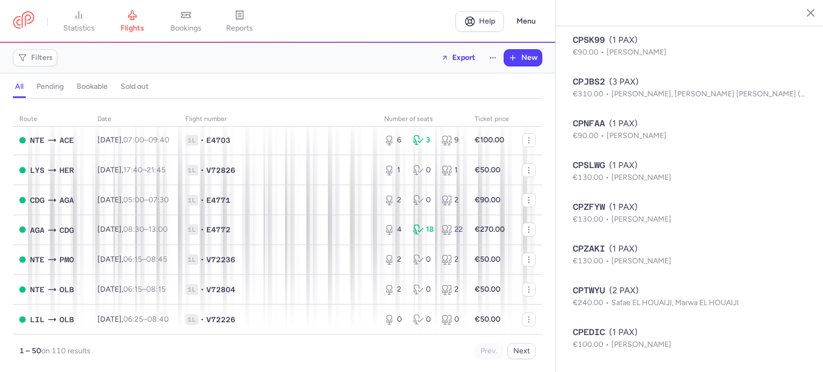
scroll to position [1337, 0]
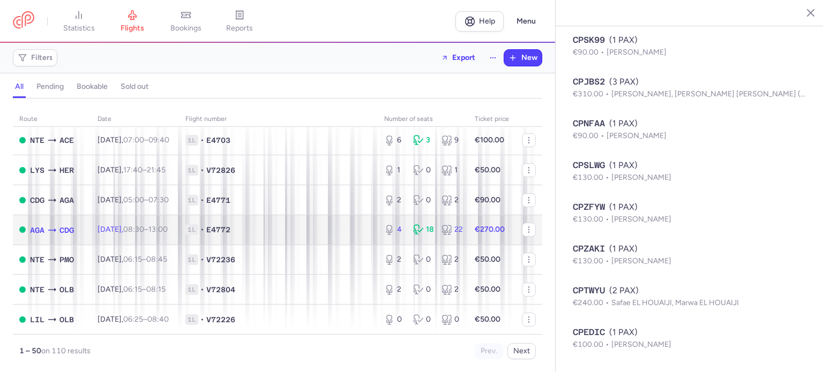
click at [349, 227] on span "1L • E4772" at bounding box center [278, 229] width 186 height 11
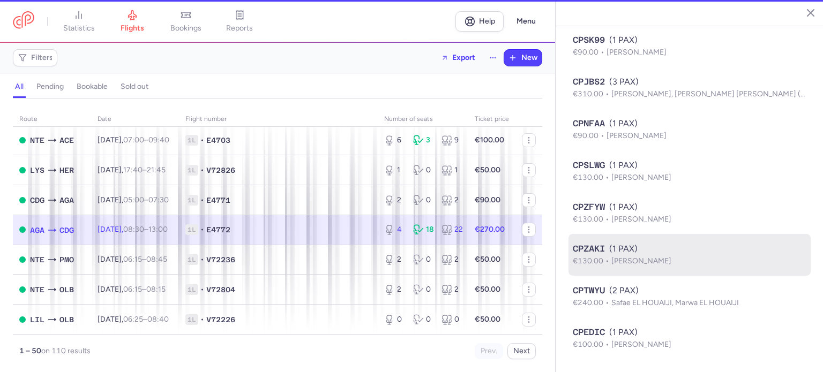
type input "4"
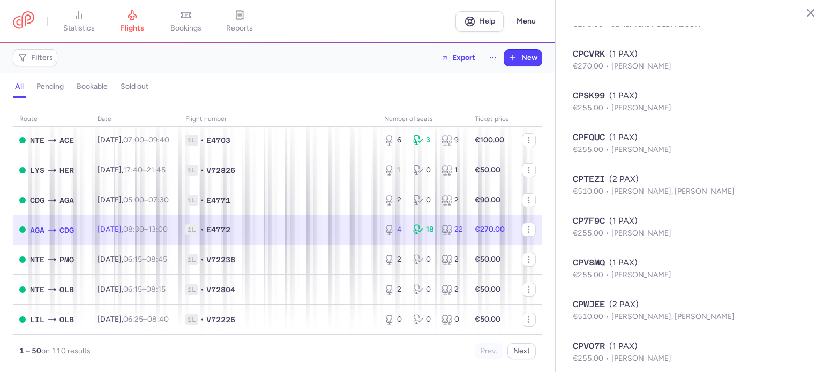
click at [403, 231] on div "4 18 22" at bounding box center [423, 229] width 86 height 19
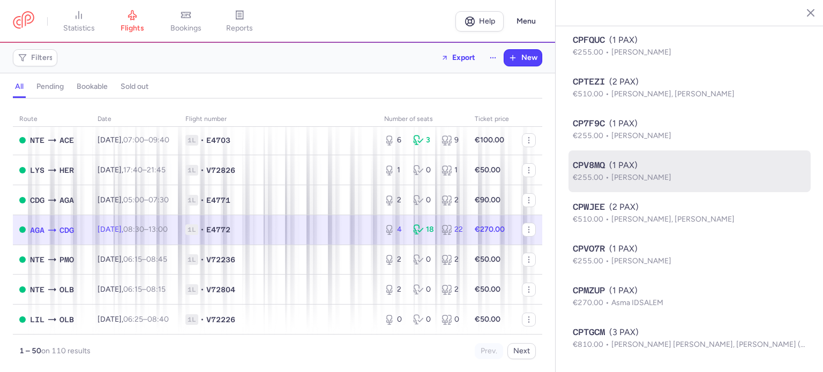
scroll to position [895, 0]
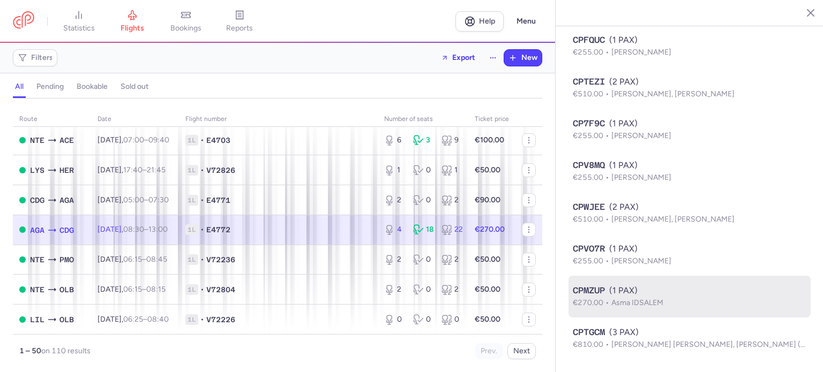
click at [634, 297] on p "€270.00 Asma IDSALEM" at bounding box center [690, 303] width 234 height 12
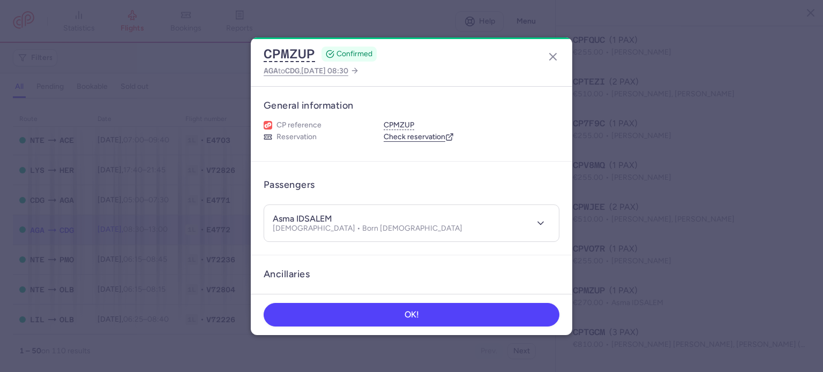
click at [295, 218] on h4 "asma IDSALEM" at bounding box center [302, 219] width 59 height 11
drag, startPoint x: 297, startPoint y: 218, endPoint x: 336, endPoint y: 219, distance: 39.7
click at [336, 219] on div "asma IDSALEM" at bounding box center [368, 219] width 190 height 11
